Goal: Information Seeking & Learning: Learn about a topic

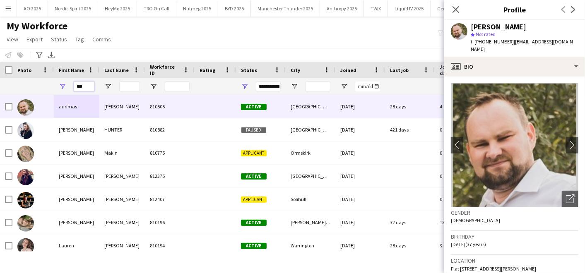
drag, startPoint x: 86, startPoint y: 91, endPoint x: 21, endPoint y: 80, distance: 65.5
click at [21, 80] on div "***" at bounding box center [449, 86] width 898 height 17
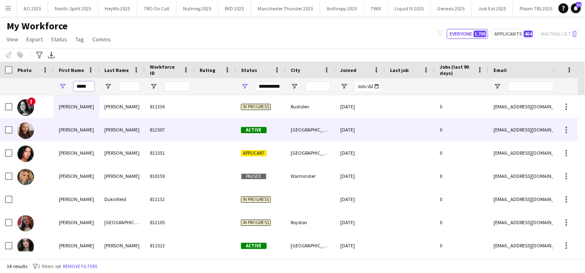
type input "*****"
click at [77, 132] on div "[PERSON_NAME]" at bounding box center [77, 129] width 46 height 23
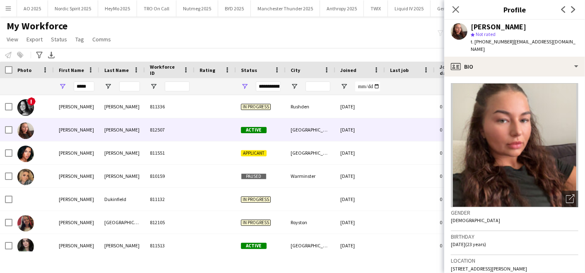
scroll to position [2, 0]
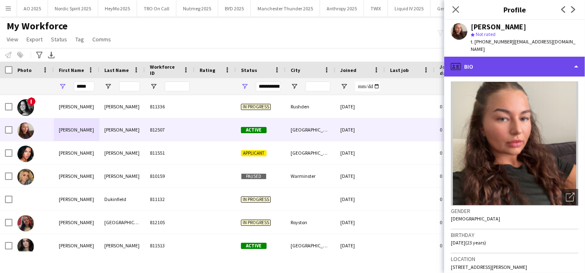
click at [510, 61] on div "profile Bio" at bounding box center [514, 67] width 141 height 20
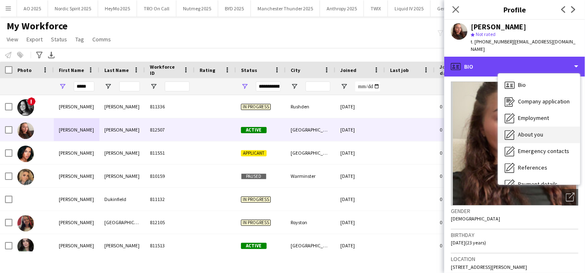
scroll to position [111, 0]
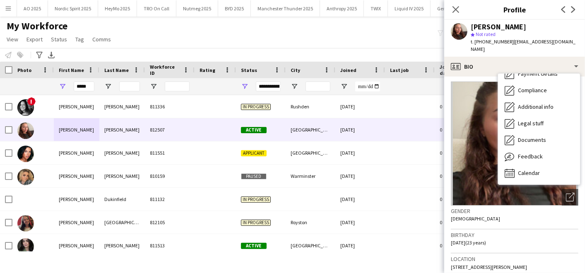
click at [543, 238] on div "Birthday [DEMOGRAPHIC_DATA] (23 years)" at bounding box center [515, 242] width 128 height 24
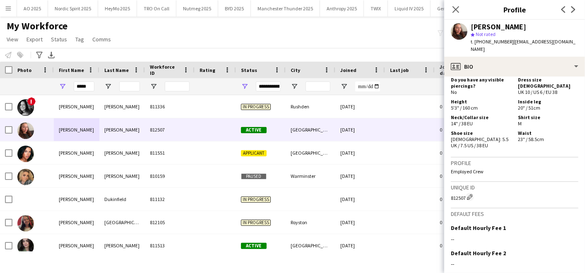
scroll to position [467, 0]
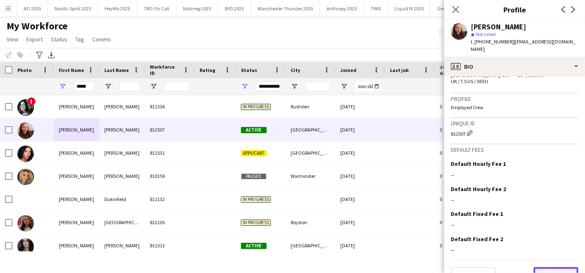
click at [545, 268] on button "Next" at bounding box center [556, 276] width 45 height 17
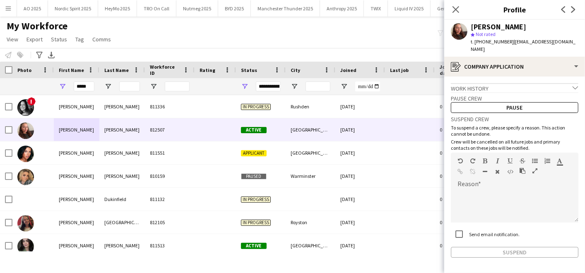
scroll to position [22, 0]
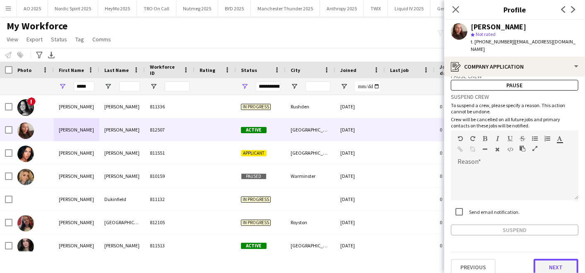
click at [539, 262] on button "Next" at bounding box center [556, 267] width 45 height 17
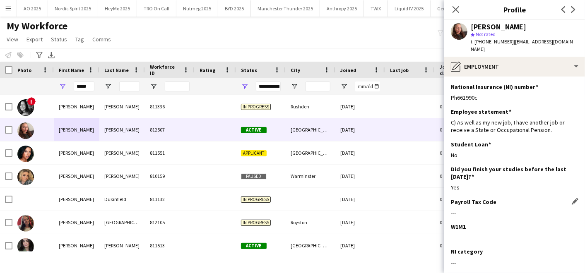
scroll to position [63, 0]
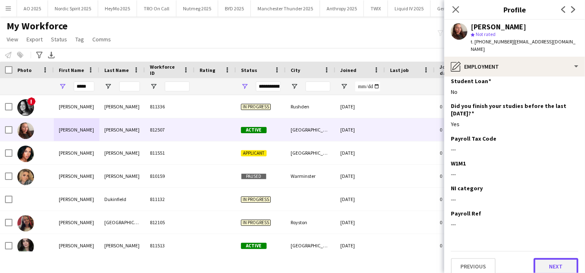
click at [540, 258] on button "Next" at bounding box center [556, 266] width 45 height 17
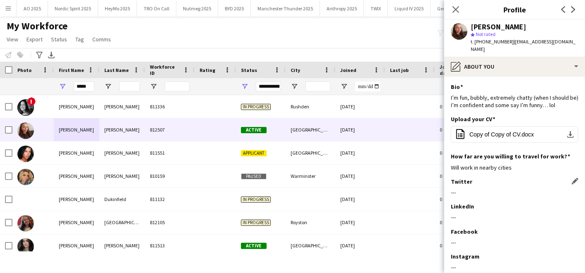
scroll to position [75, 0]
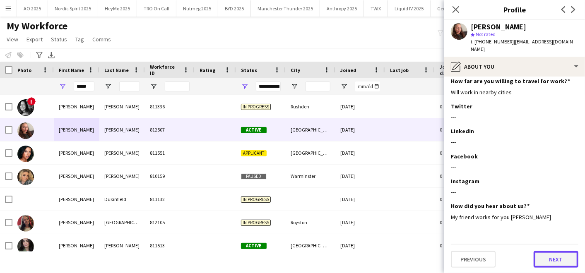
click at [539, 265] on button "Next" at bounding box center [556, 259] width 45 height 17
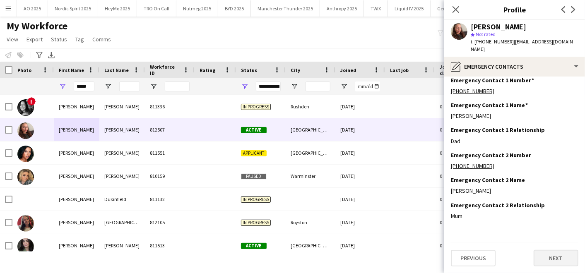
scroll to position [0, 0]
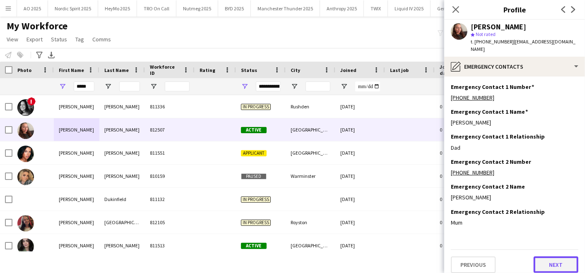
click at [549, 257] on button "Next" at bounding box center [556, 265] width 45 height 17
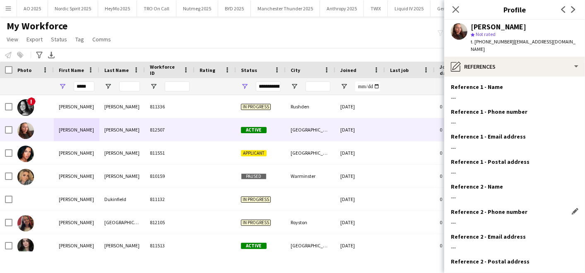
scroll to position [48, 0]
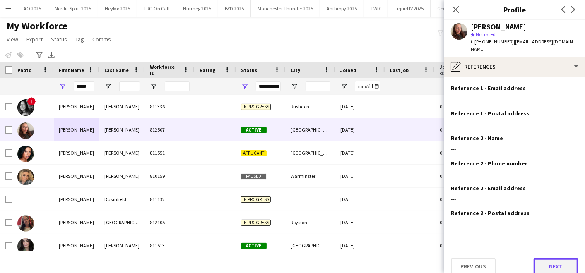
click at [546, 258] on button "Next" at bounding box center [556, 266] width 45 height 17
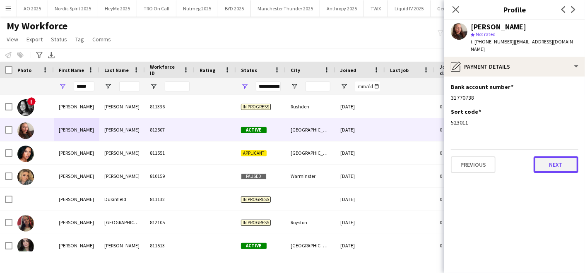
click at [556, 157] on button "Next" at bounding box center [556, 165] width 45 height 17
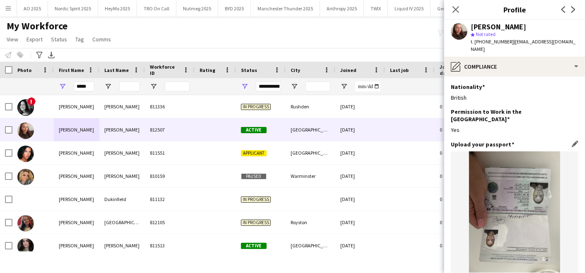
click at [530, 162] on img at bounding box center [515, 212] width 128 height 121
click at [572, 141] on app-icon "Edit this field" at bounding box center [575, 144] width 7 height 7
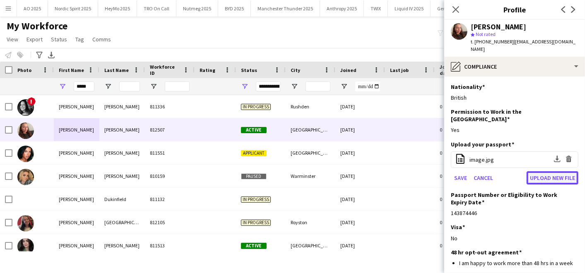
click at [535, 171] on button "Upload new file" at bounding box center [553, 177] width 52 height 13
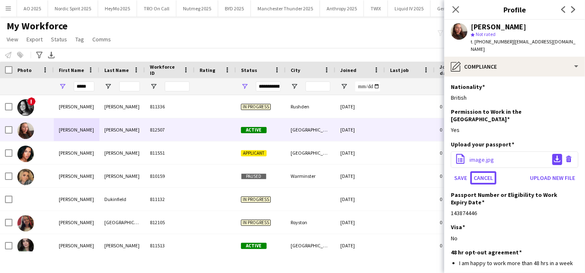
drag, startPoint x: 494, startPoint y: 166, endPoint x: 551, endPoint y: 145, distance: 61.2
click at [551, 152] on app-edit-section-file-upload "office-file-sheet image.jpg Download file Delete file Save Cancel Upload new fi…" at bounding box center [515, 168] width 128 height 33
click at [554, 156] on app-icon "Download file" at bounding box center [557, 160] width 7 height 8
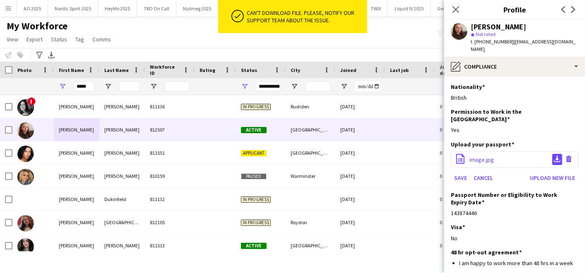
click at [554, 156] on app-icon "Download file" at bounding box center [557, 160] width 7 height 8
click at [516, 152] on div "office-file-sheet image.jpg Download file Delete file" at bounding box center [515, 160] width 128 height 17
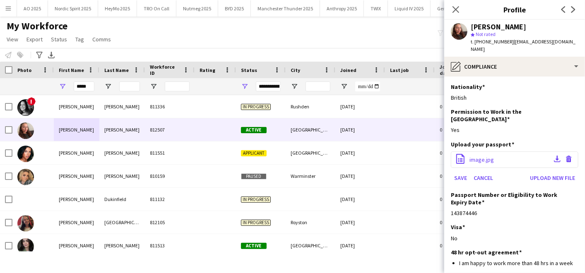
click at [482, 156] on span "image.jpg" at bounding box center [482, 159] width 24 height 7
click at [480, 171] on button "Cancel" at bounding box center [483, 177] width 26 height 13
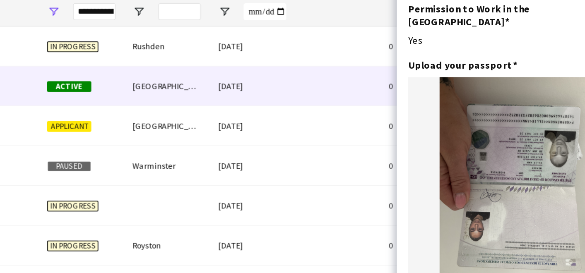
scroll to position [28, 0]
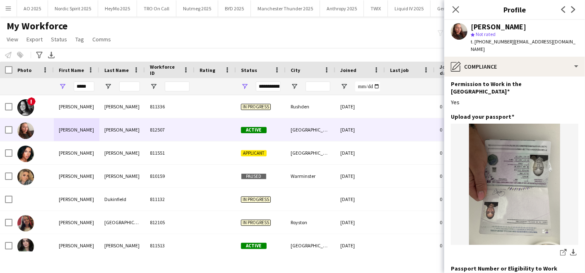
click at [164, 45] on div "My Workforce View Views Default view Compliance Log New view Update view Delete…" at bounding box center [292, 34] width 585 height 28
